Goal: Task Accomplishment & Management: Manage account settings

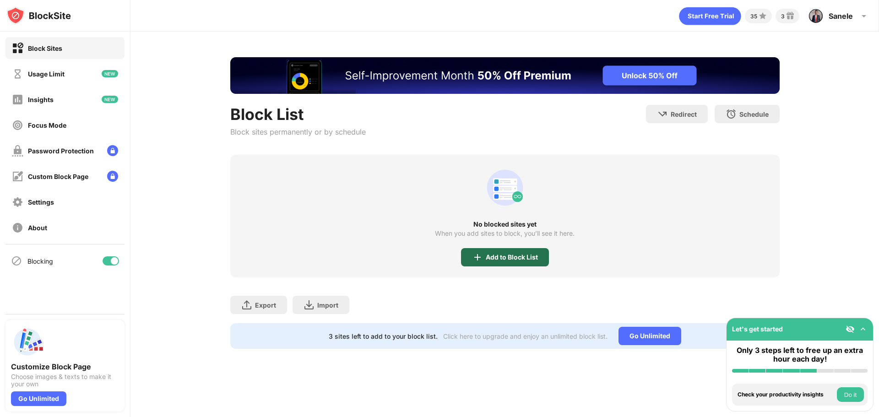
click at [506, 255] on div "Add to Block List" at bounding box center [512, 257] width 52 height 7
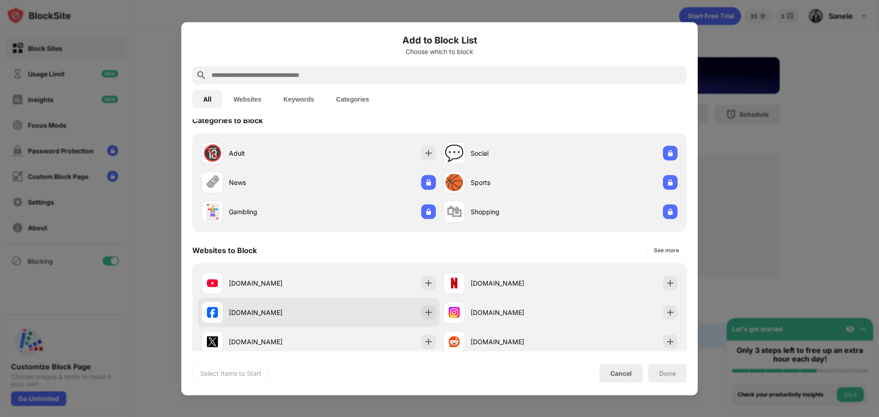
scroll to position [46, 0]
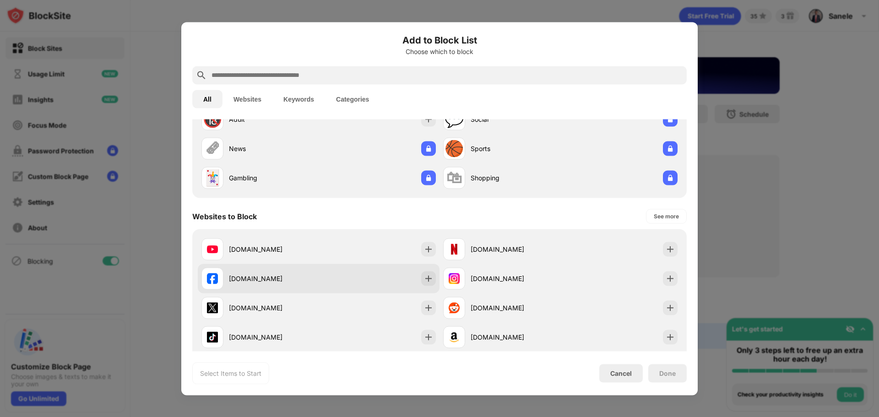
click at [248, 279] on div "facebook.com" at bounding box center [274, 279] width 90 height 10
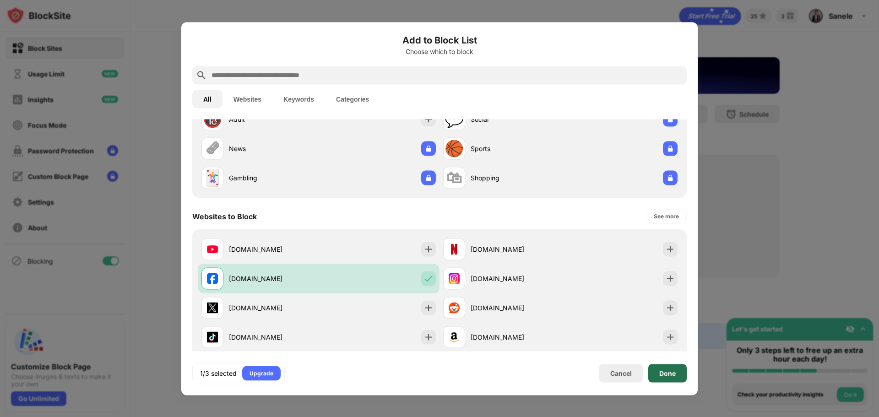
click at [664, 378] on div "Done" at bounding box center [667, 373] width 38 height 18
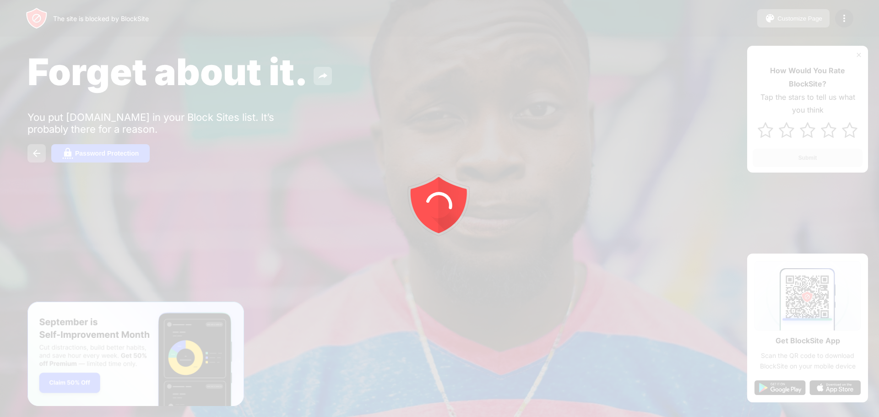
click at [639, 31] on div at bounding box center [439, 208] width 879 height 417
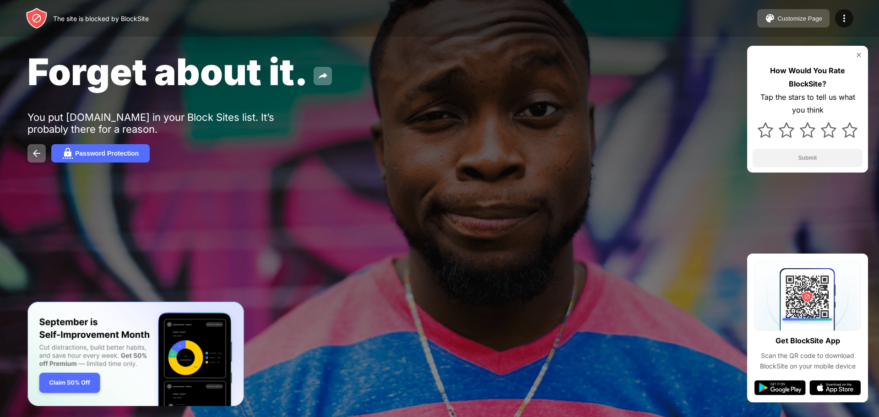
click at [797, 15] on div "Customize Page" at bounding box center [799, 18] width 45 height 7
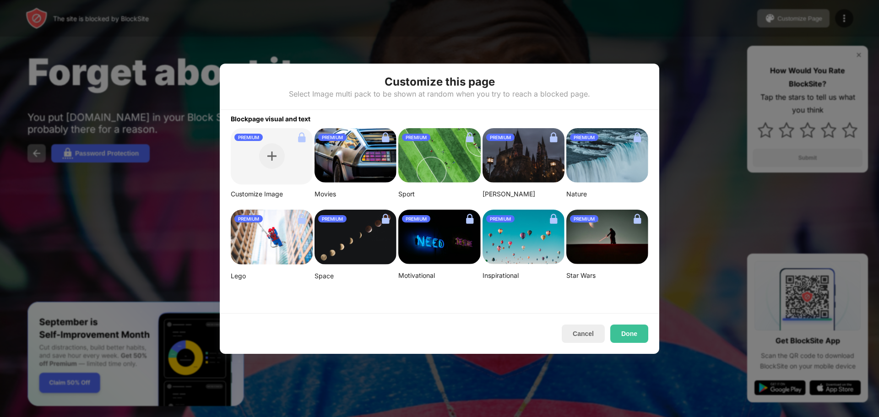
click at [670, 35] on div at bounding box center [439, 208] width 879 height 417
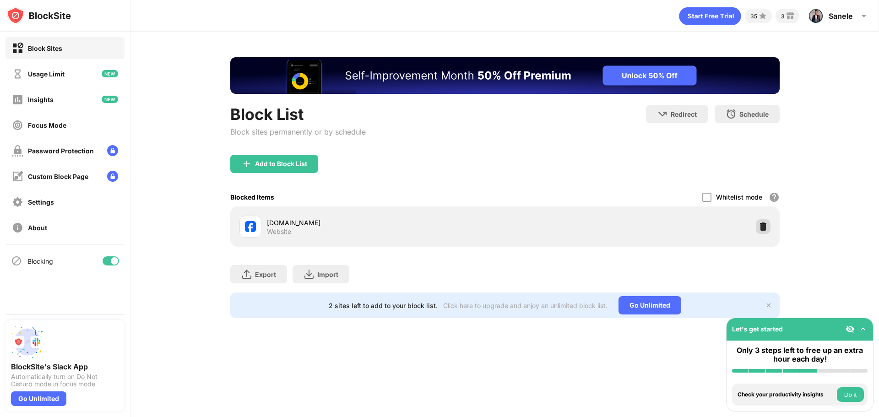
click at [762, 228] on img at bounding box center [763, 226] width 9 height 9
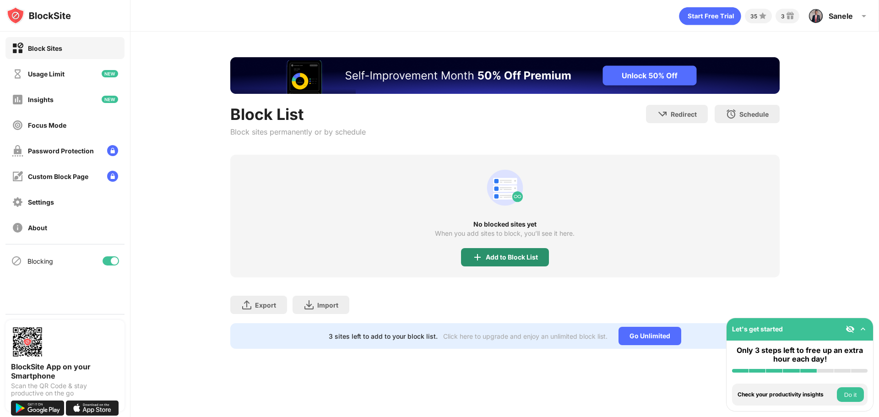
click at [476, 248] on div "Add to Block List" at bounding box center [505, 257] width 88 height 18
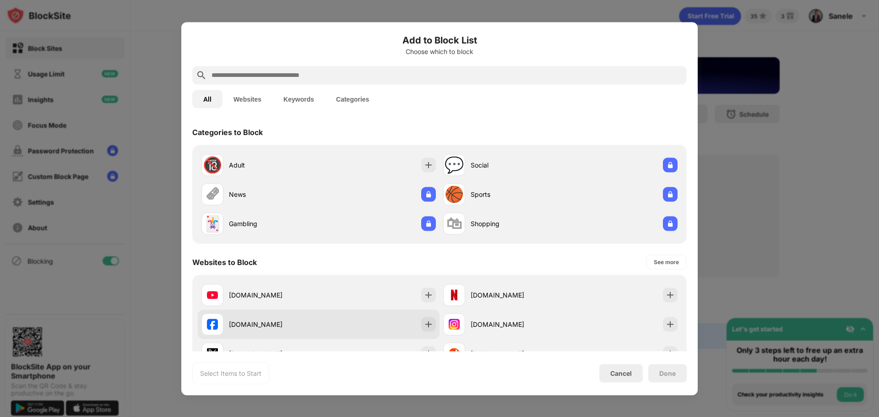
click at [248, 323] on div "facebook.com" at bounding box center [274, 325] width 90 height 10
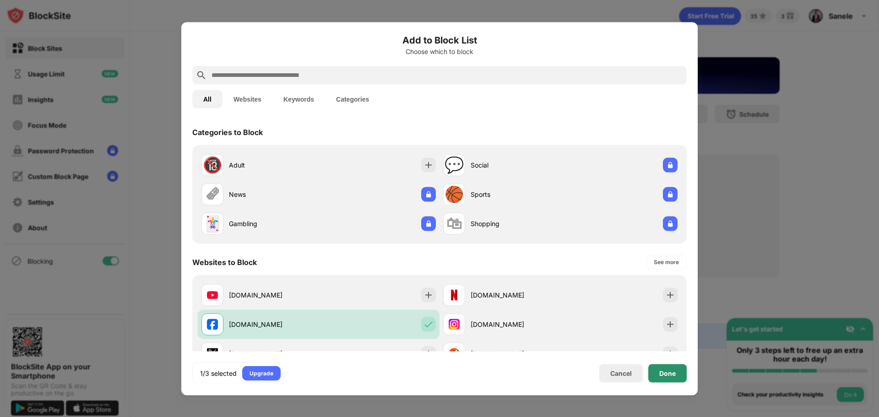
click at [673, 378] on div "Done" at bounding box center [667, 373] width 38 height 18
